Goal: Task Accomplishment & Management: Manage account settings

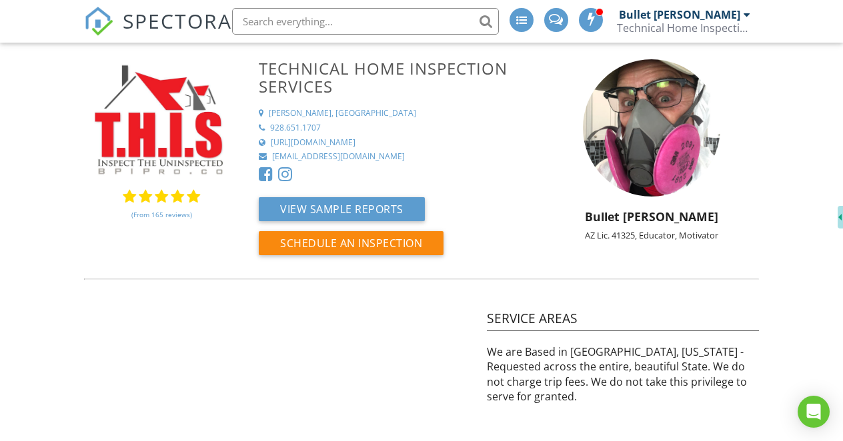
click at [111, 15] on img at bounding box center [98, 21] width 29 height 29
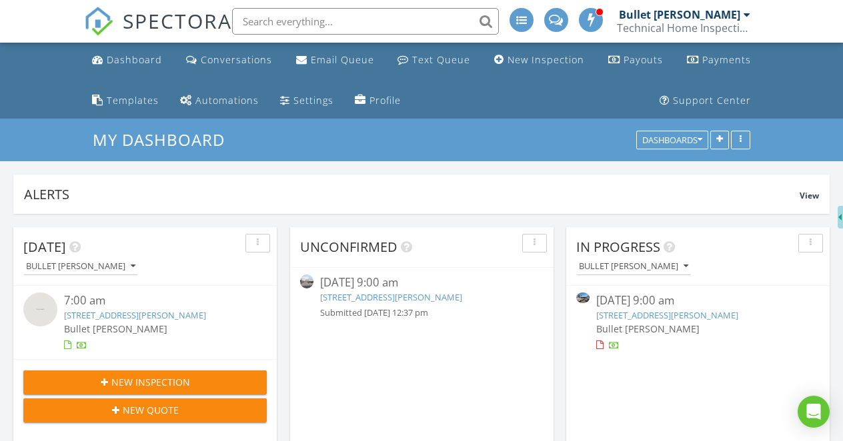
scroll to position [253, 263]
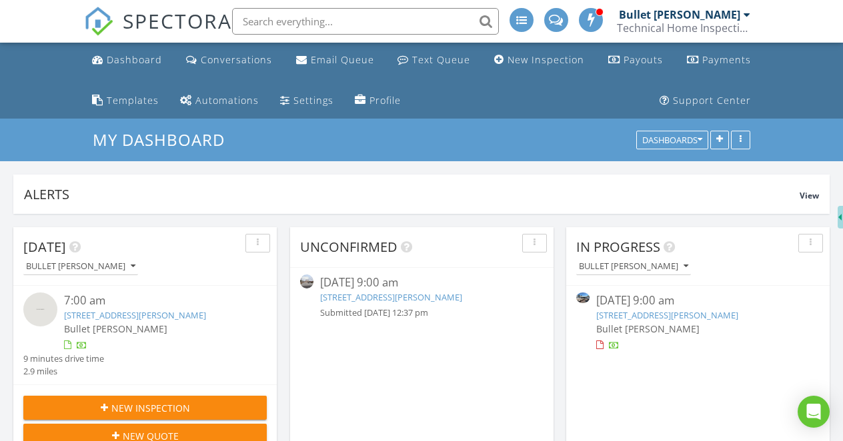
click at [140, 317] on link "102 E 2nd St, Safford, AZ 85546" at bounding box center [135, 315] width 142 height 12
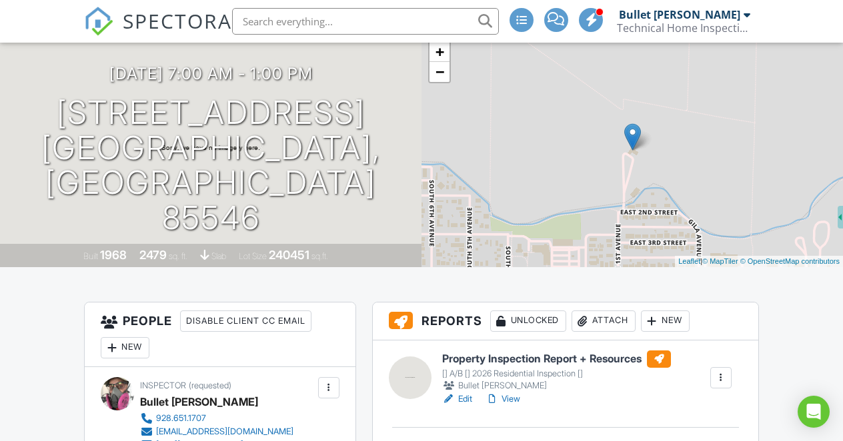
scroll to position [169, 0]
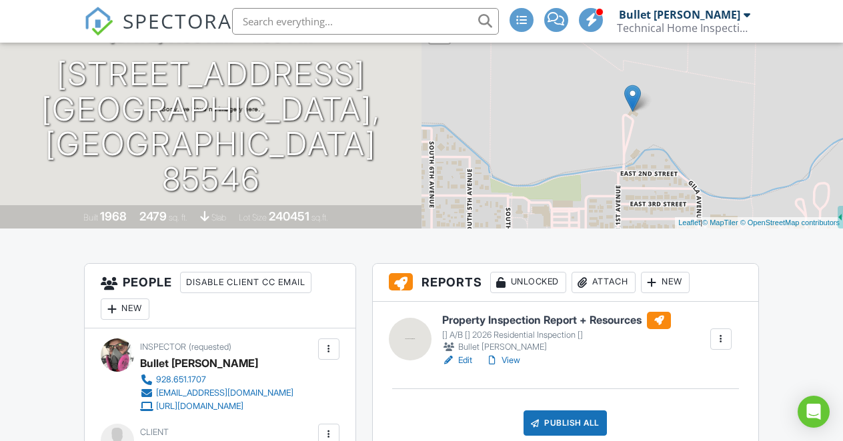
click at [466, 363] on link "Edit" at bounding box center [457, 360] width 30 height 13
